Goal: Use online tool/utility: Utilize a website feature to perform a specific function

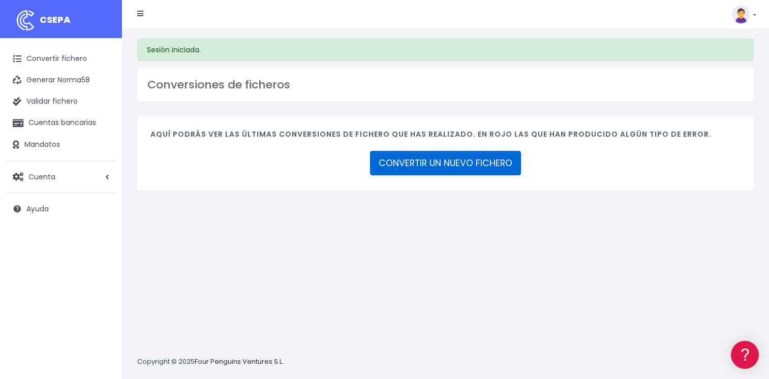
click at [422, 168] on link "CONVERTIR UN NUEVO FICHERO" at bounding box center [445, 163] width 151 height 24
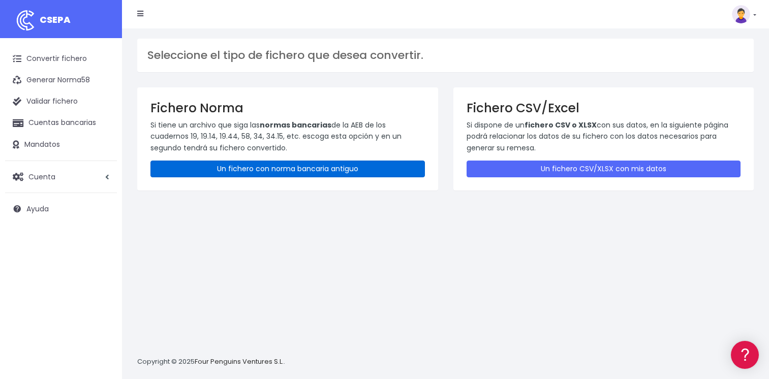
click at [270, 167] on link "Un fichero con norma bancaria antiguo" at bounding box center [287, 169] width 274 height 17
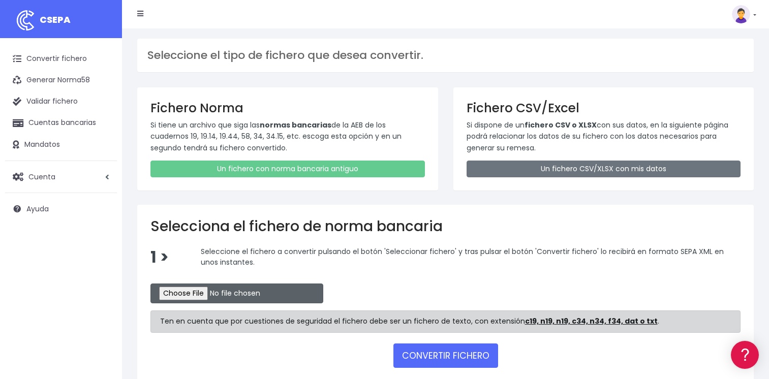
click at [182, 292] on input "file" at bounding box center [236, 294] width 173 height 20
type input "C:\fakepath\CSB19RCR05522_4343.TXT"
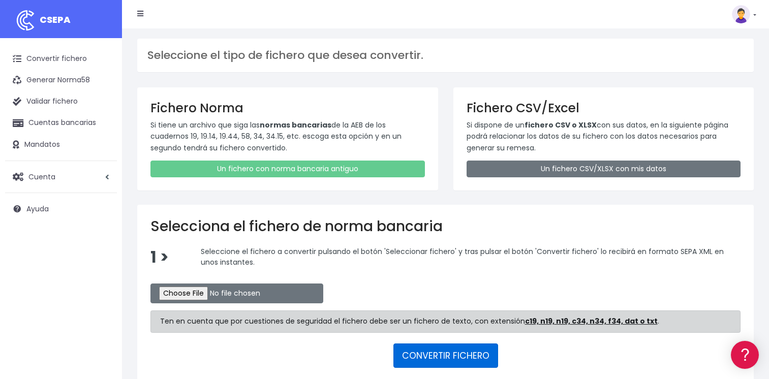
click at [439, 355] on button "CONVERTIR FICHERO" at bounding box center [445, 356] width 105 height 24
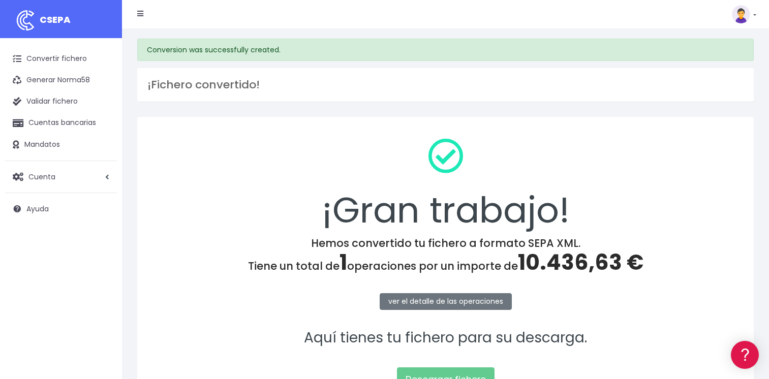
scroll to position [106, 0]
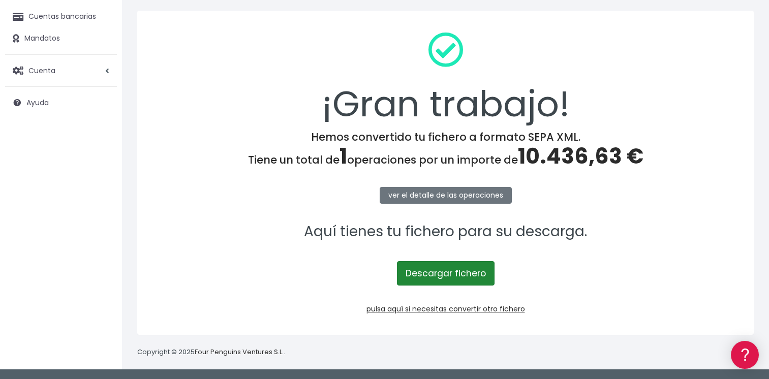
click at [443, 273] on link "Descargar fichero" at bounding box center [446, 273] width 98 height 24
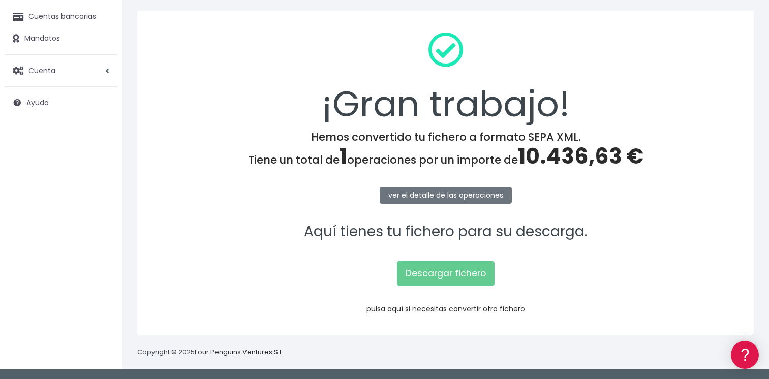
click at [396, 309] on link "pulsa aquí si necesitas convertir otro fichero" at bounding box center [445, 309] width 159 height 10
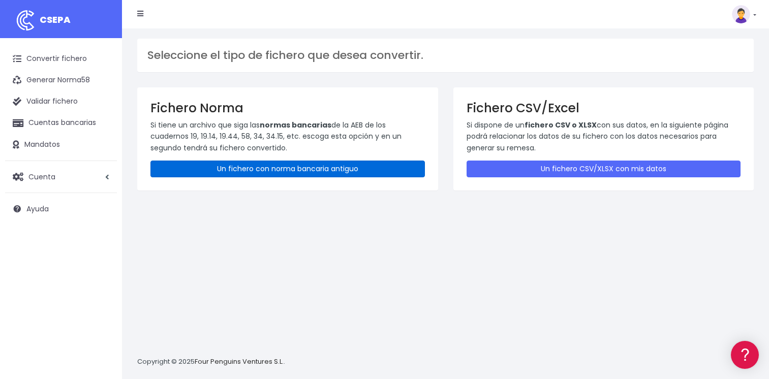
click at [267, 167] on link "Un fichero con norma bancaria antiguo" at bounding box center [287, 169] width 274 height 17
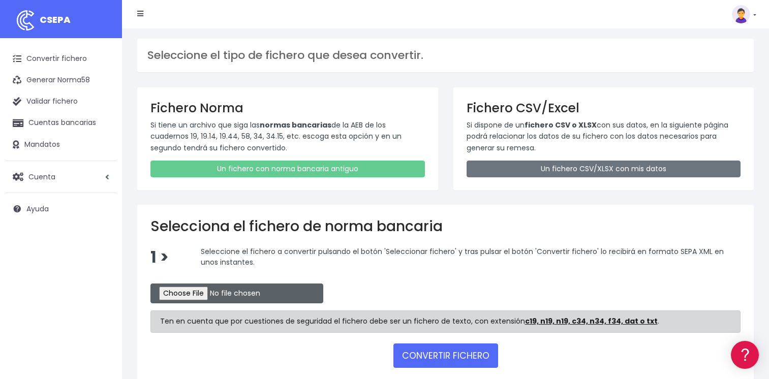
click at [175, 291] on input "file" at bounding box center [236, 294] width 173 height 20
type input "C:\fakepath\CSB19RCR05523_4345.TXT"
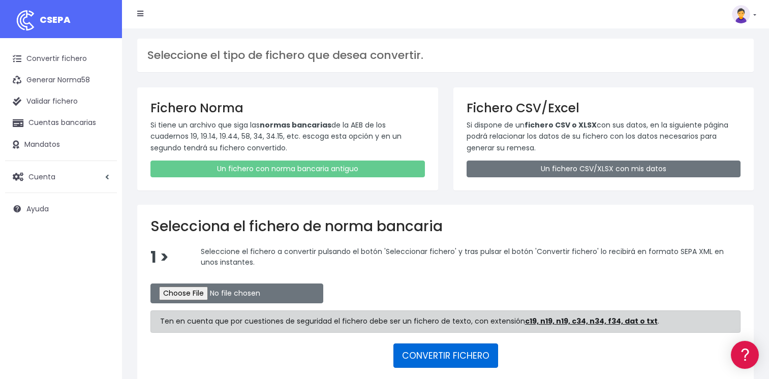
click at [433, 352] on button "CONVERTIR FICHERO" at bounding box center [445, 356] width 105 height 24
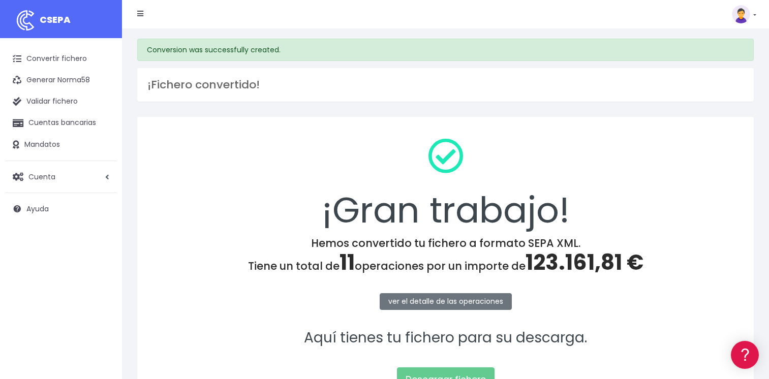
scroll to position [106, 0]
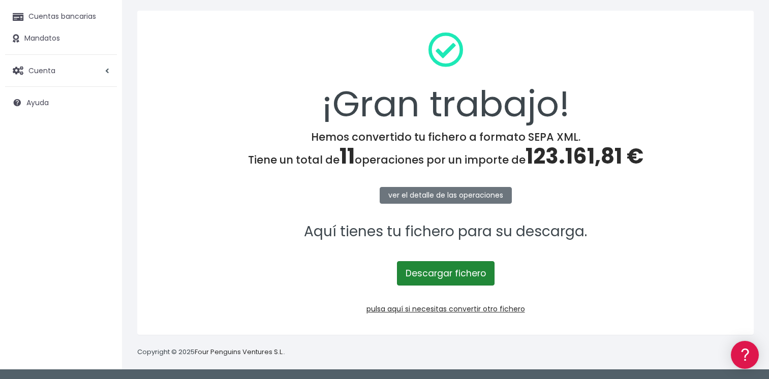
click at [447, 274] on link "Descargar fichero" at bounding box center [446, 273] width 98 height 24
